Goal: Find contact information: Find contact information

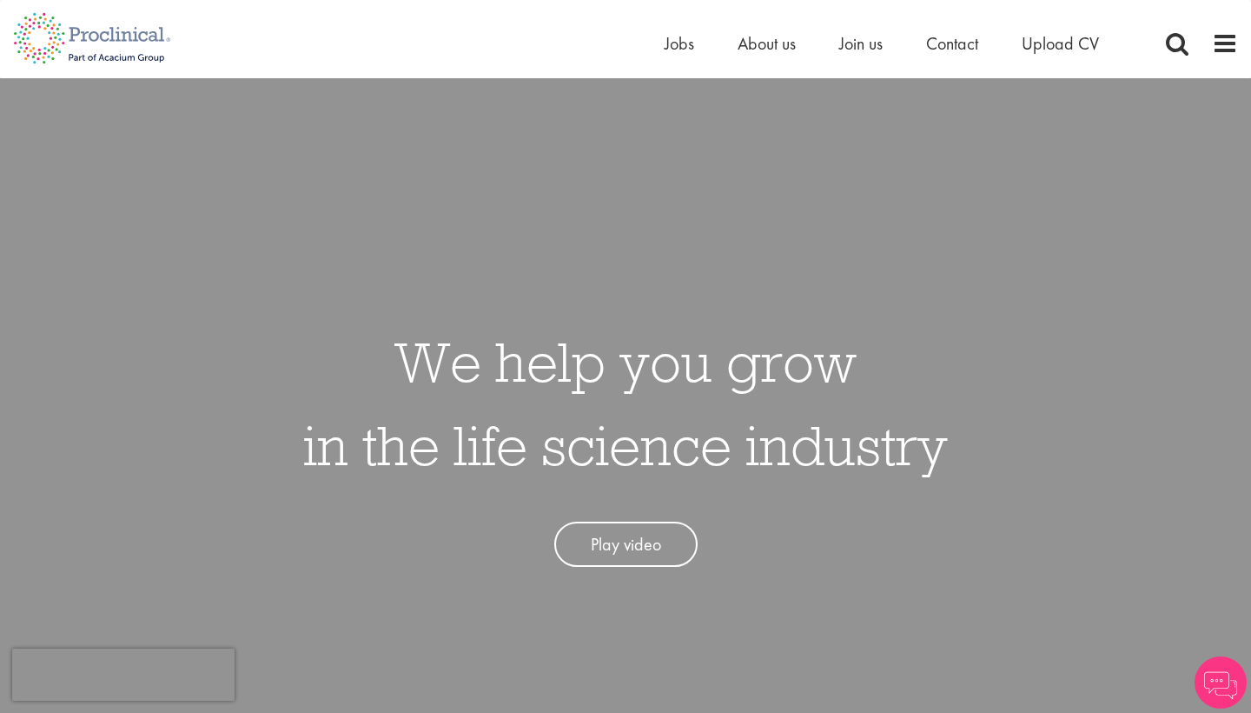
click at [694, 52] on ul "Home Jobs About us Join us Contact Upload CV" at bounding box center [904, 43] width 478 height 26
click at [681, 34] on span "Jobs" at bounding box center [680, 43] width 30 height 23
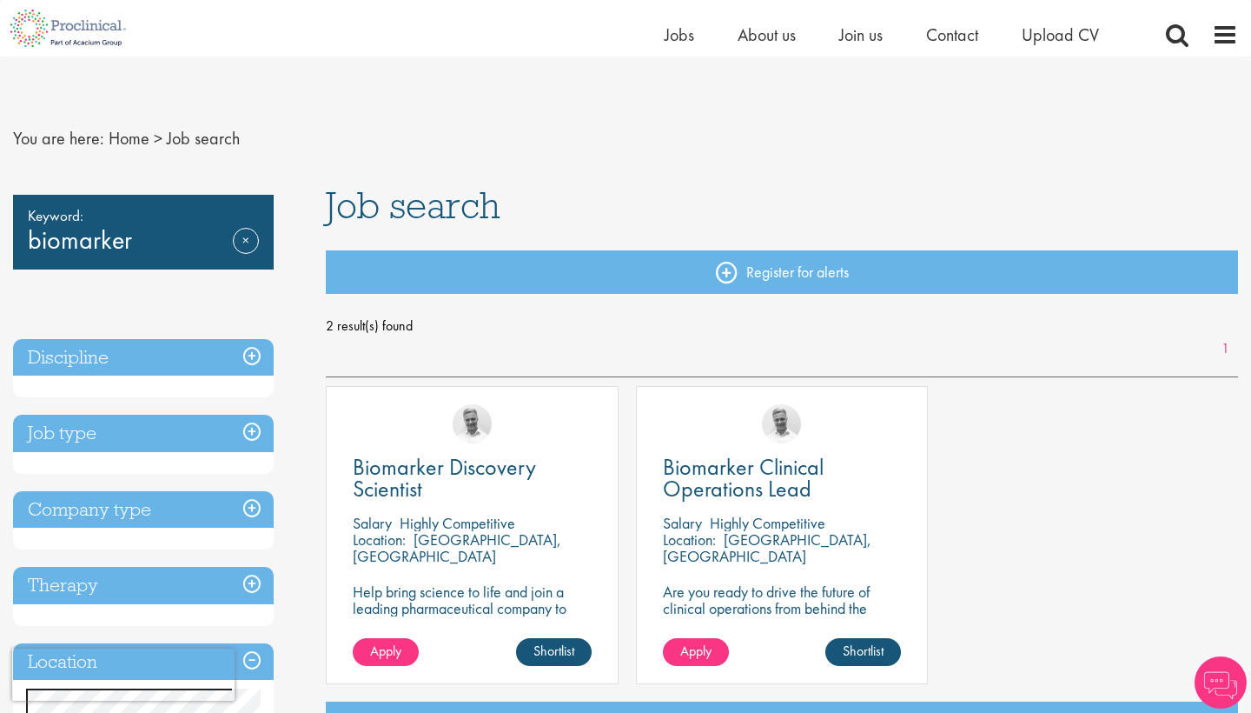
scroll to position [68, 0]
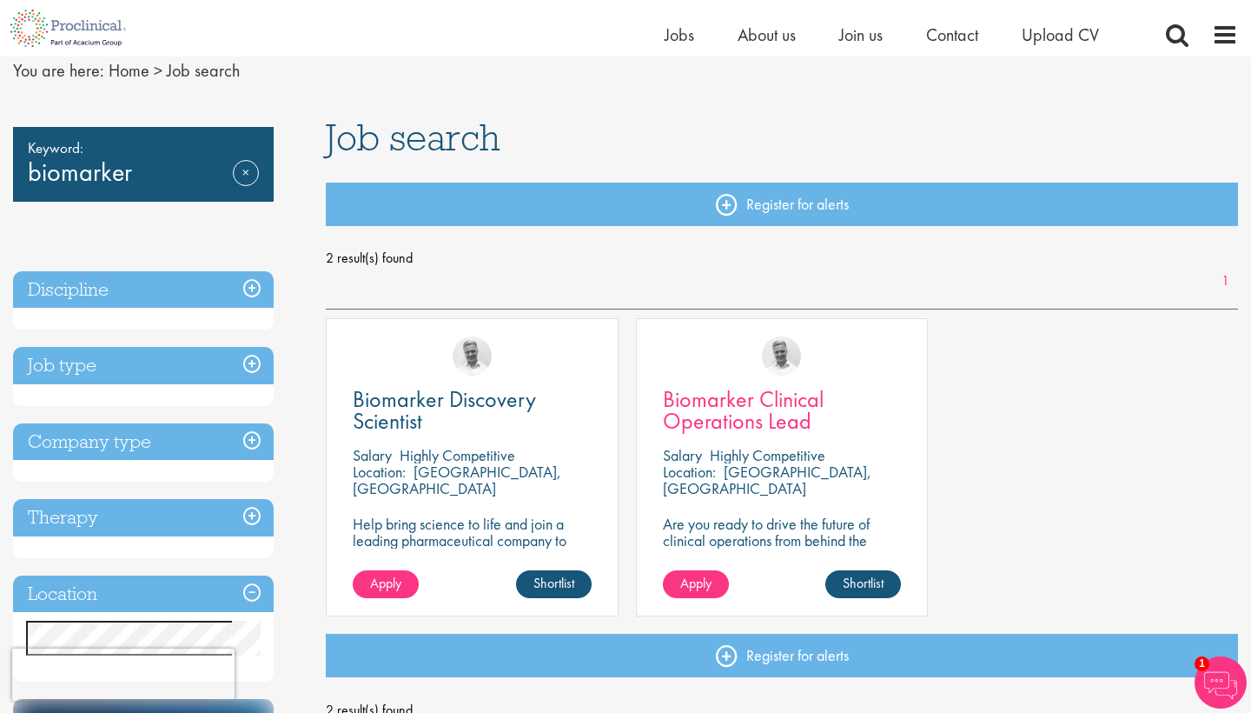
click at [717, 398] on span "Biomarker Clinical Operations Lead" at bounding box center [743, 409] width 161 height 51
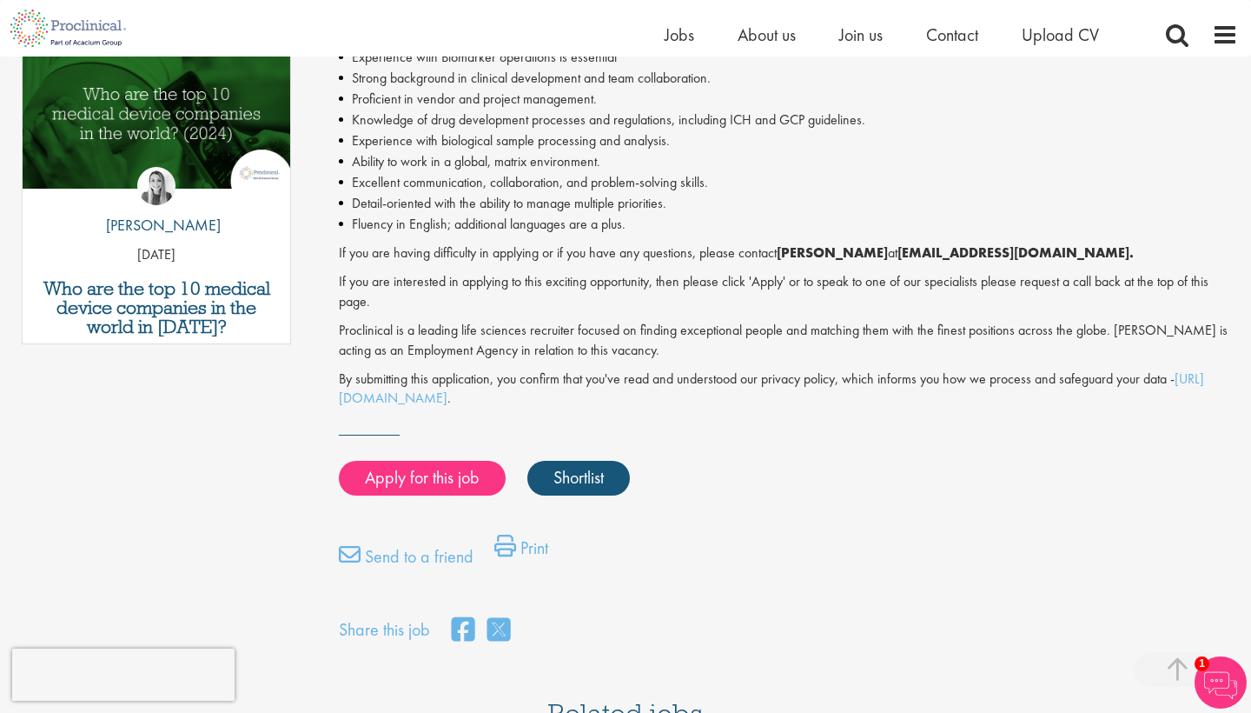
scroll to position [916, 0]
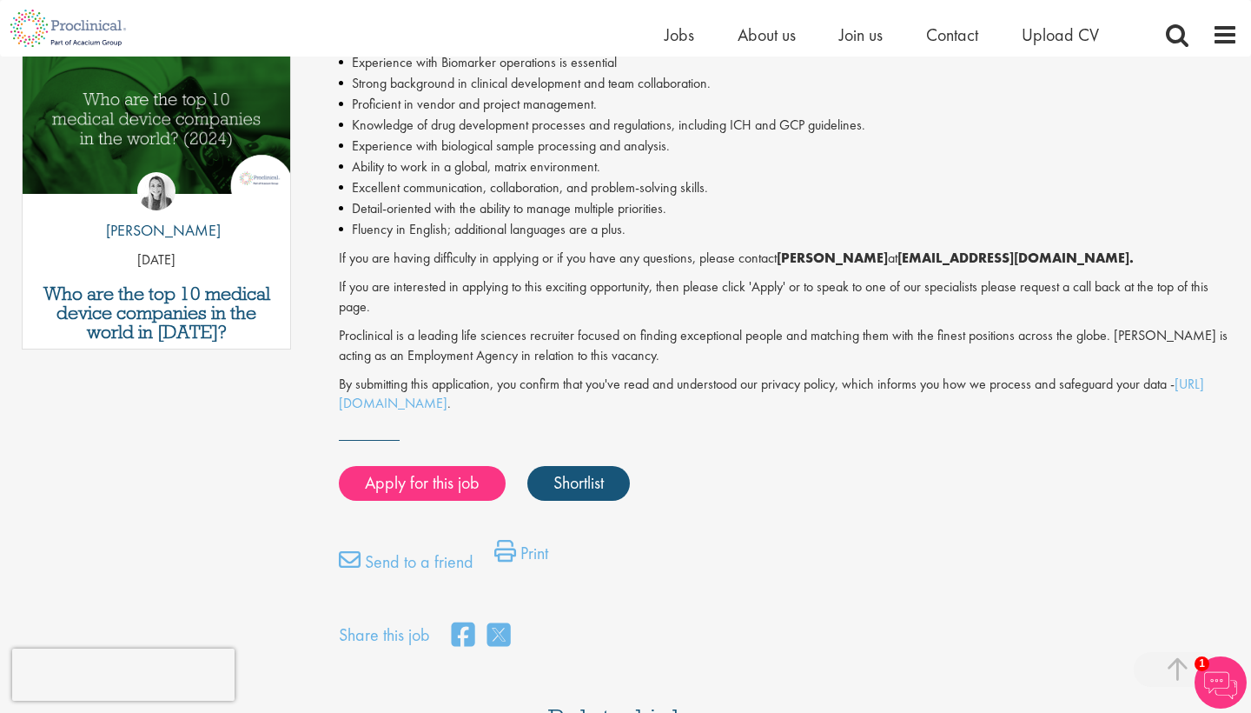
drag, startPoint x: 1043, startPoint y: 252, endPoint x: 886, endPoint y: 246, distance: 156.5
click at [898, 249] on strong "[EMAIL_ADDRESS][DOMAIN_NAME]." at bounding box center [1016, 258] width 236 height 18
copy p "[EMAIL_ADDRESS][DOMAIN_NAME]"
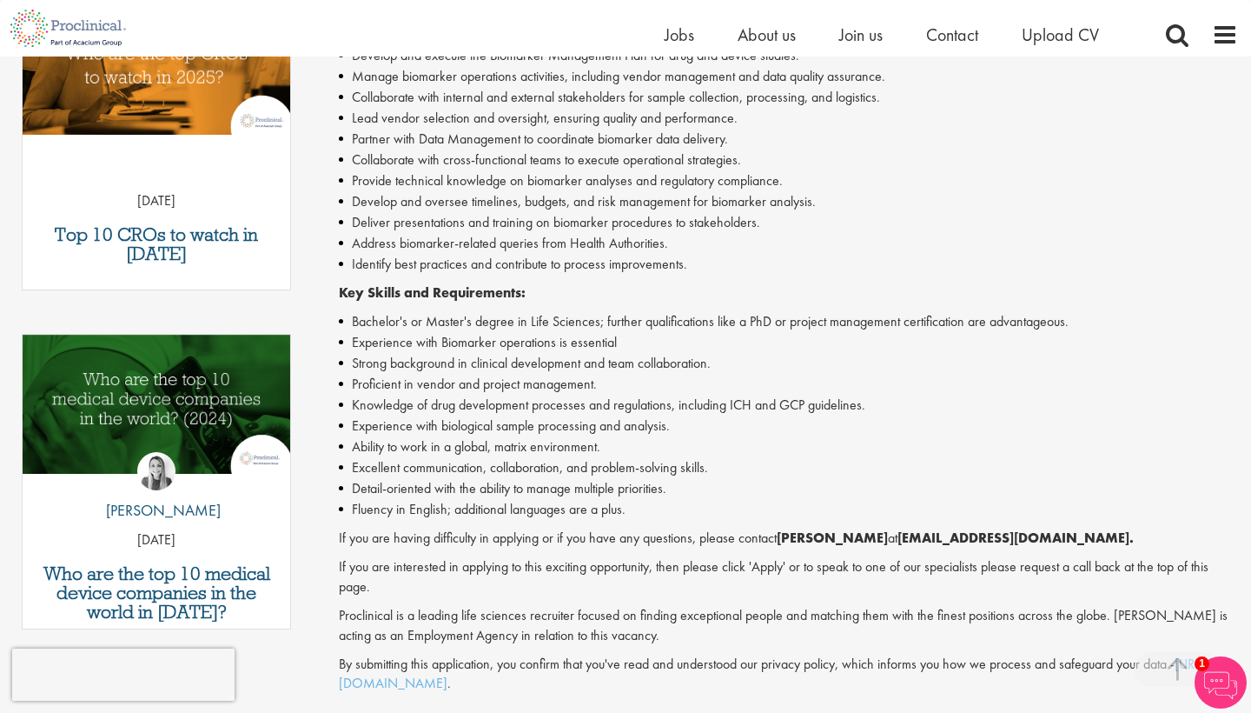
scroll to position [666, 0]
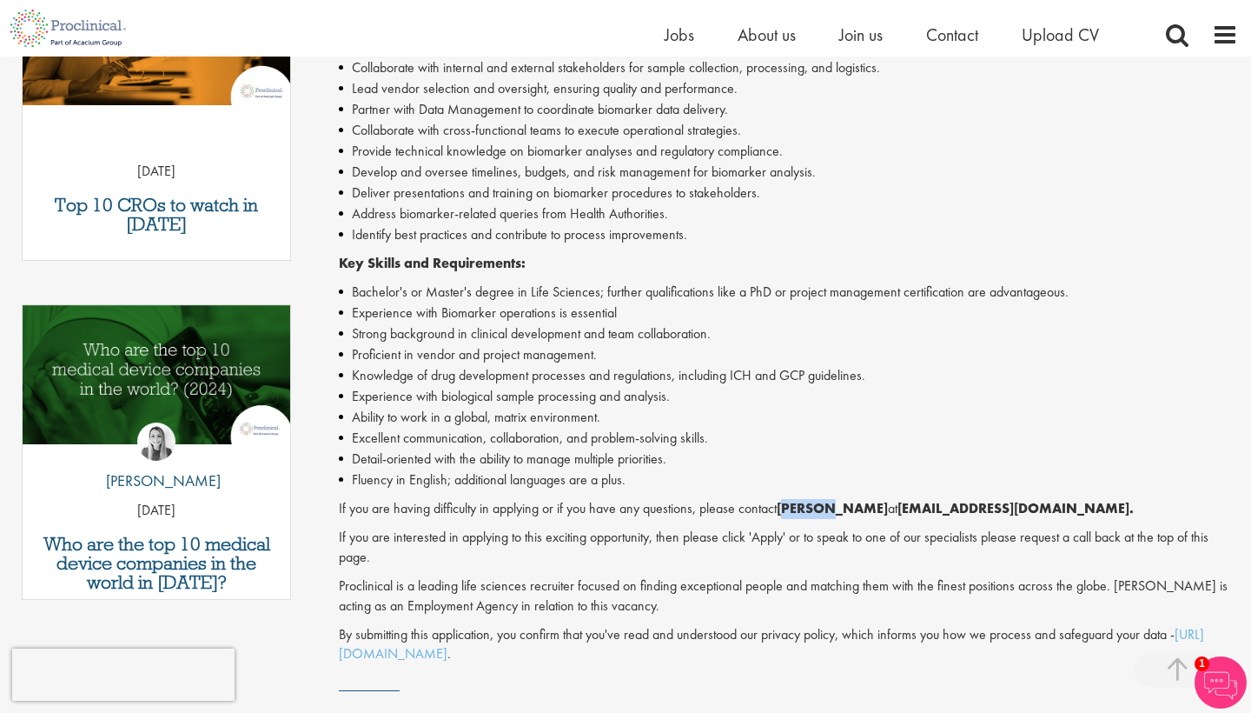
drag, startPoint x: 788, startPoint y: 491, endPoint x: 835, endPoint y: 494, distance: 47.0
click at [839, 499] on strong "[PERSON_NAME]" at bounding box center [832, 508] width 111 height 18
drag, startPoint x: 787, startPoint y: 499, endPoint x: 836, endPoint y: 501, distance: 48.7
click at [836, 501] on strong "[PERSON_NAME]" at bounding box center [832, 508] width 111 height 18
copy p "Joshua"
